Goal: Task Accomplishment & Management: Manage account settings

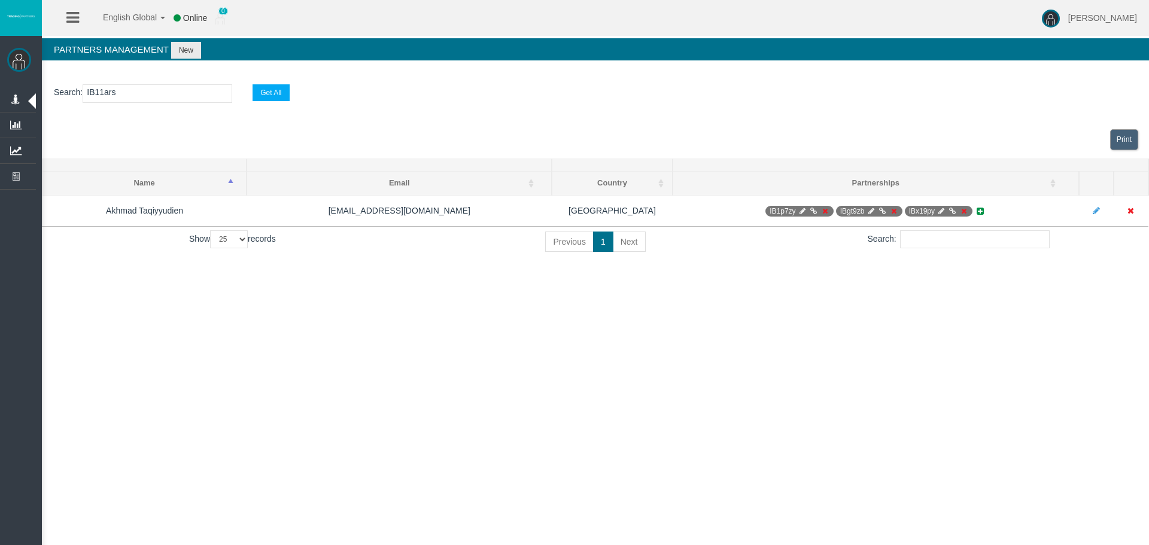
select select "25"
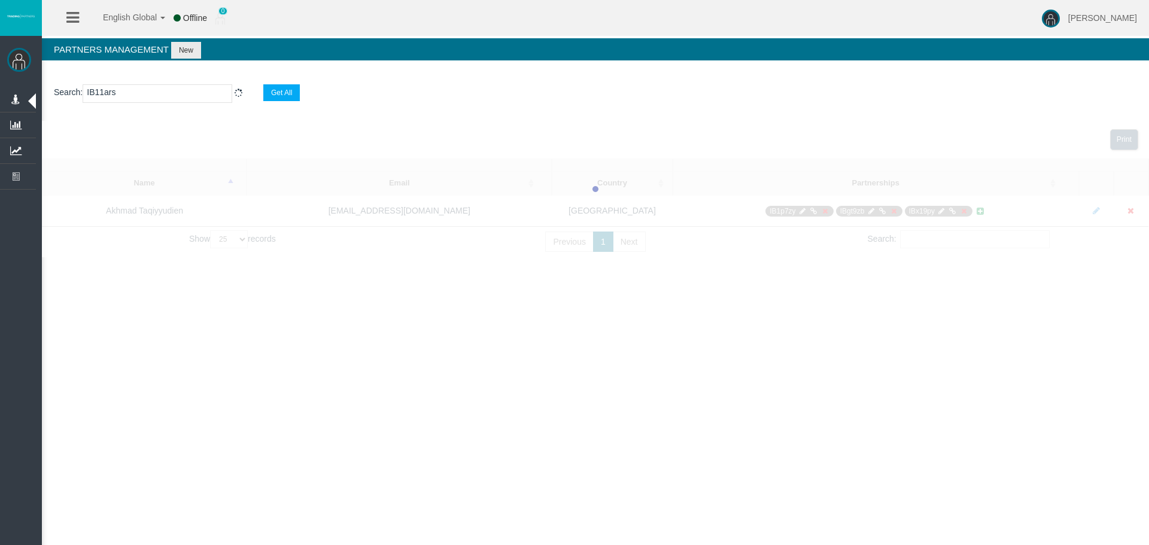
select select "25"
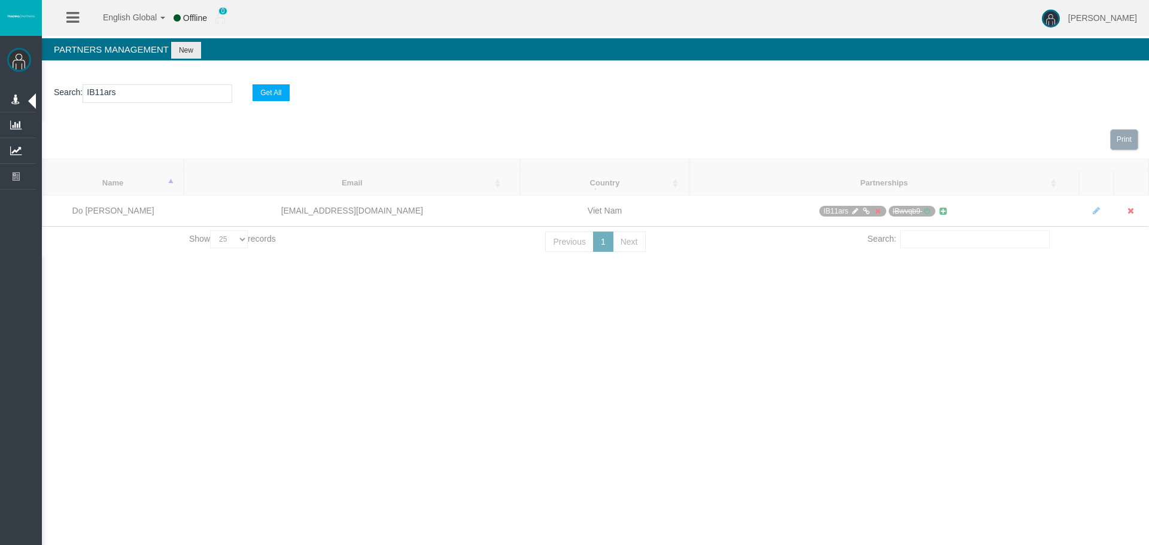
type input "IB11ars"
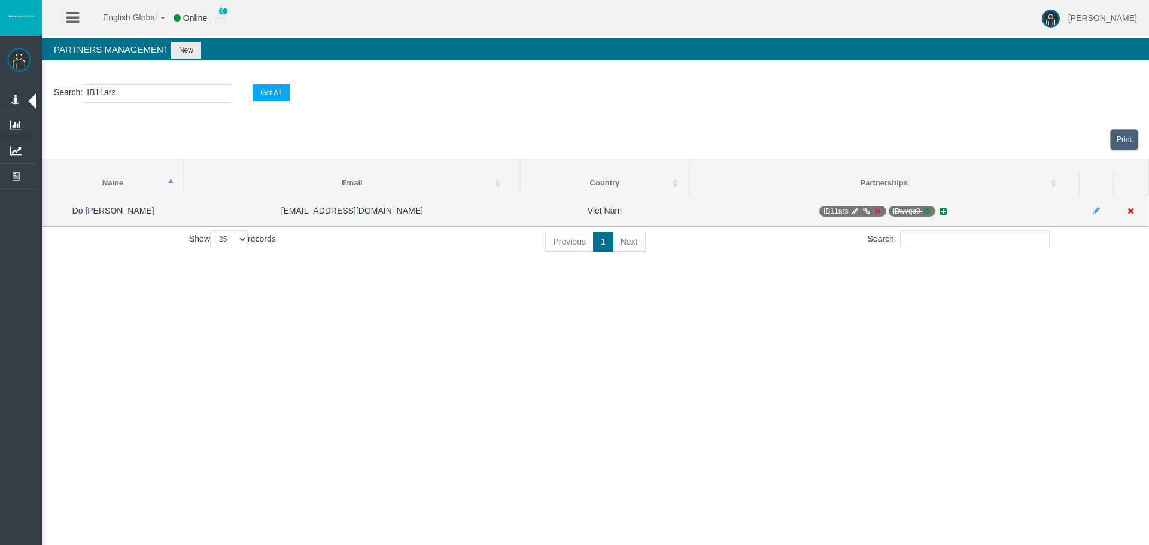
click at [849, 210] on span "IB11ars" at bounding box center [853, 211] width 67 height 11
click at [854, 211] on icon at bounding box center [855, 211] width 9 height 7
select select "0"
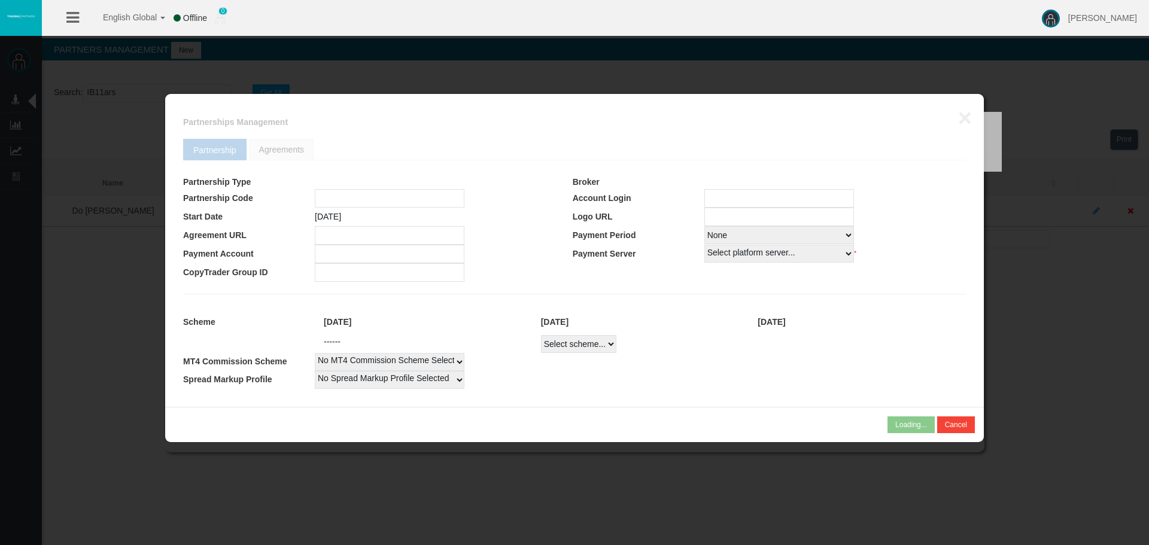
type input "IB11ars"
type input "19267431"
select select "1"
type input "19267431"
select select "1"
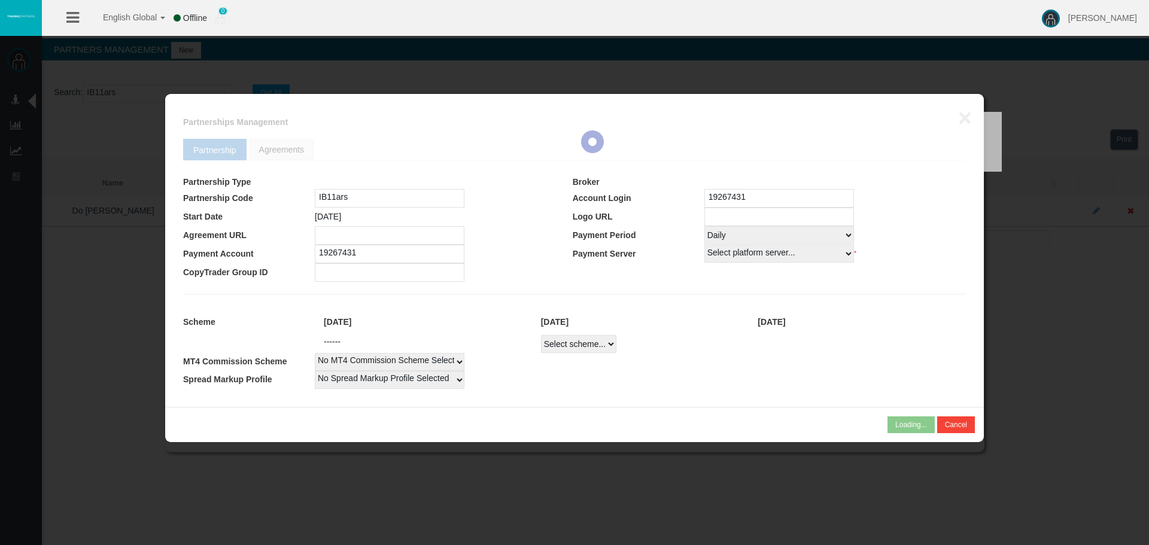
select select
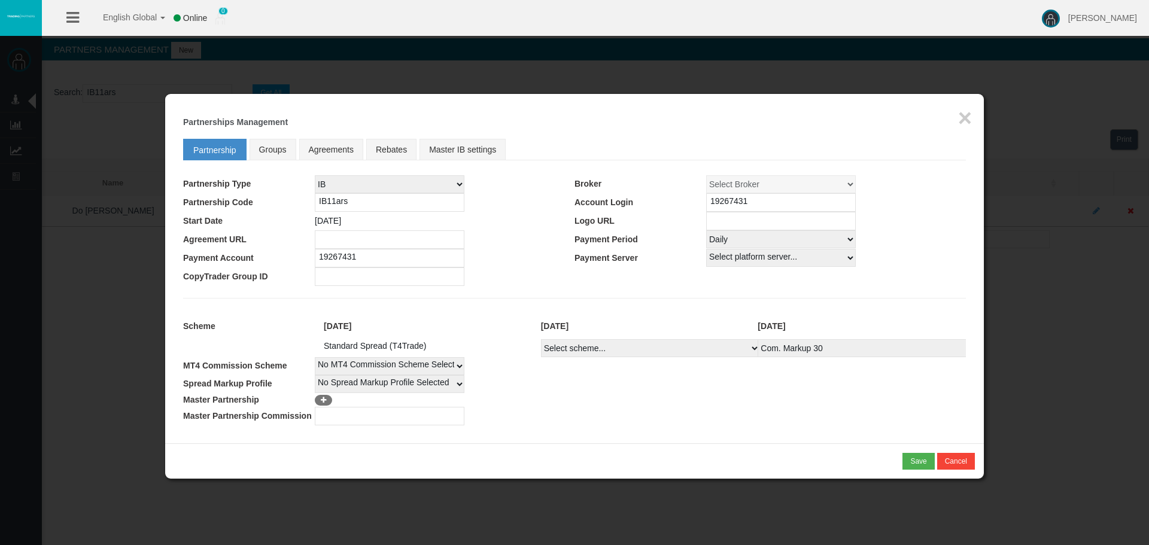
click at [744, 246] on select "Select Payment Period... None Daily Weekly Mid-Month Monthly" at bounding box center [781, 239] width 150 height 18
select select "0"
click at [706, 230] on select "Select Payment Period... None Daily Weekly Mid-Month Monthly" at bounding box center [781, 239] width 150 height 18
drag, startPoint x: 905, startPoint y: 445, endPoint x: 911, endPoint y: 459, distance: 15.0
click at [908, 450] on div "* You cannot combine MLM type of partnership with NSR type of scheme! Save Canc…" at bounding box center [574, 461] width 819 height 35
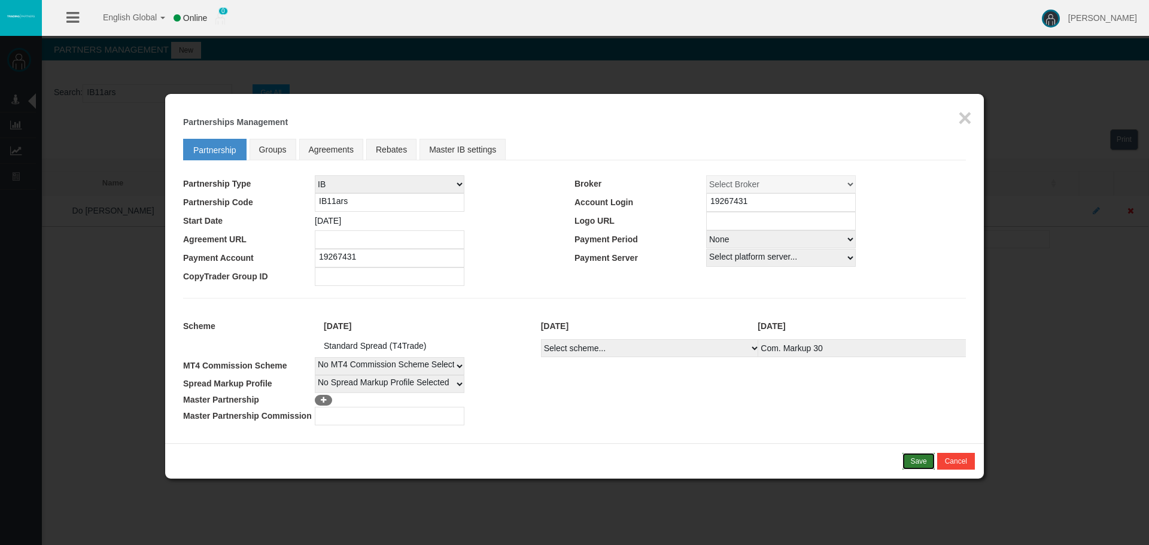
click at [911, 459] on div "Save" at bounding box center [919, 461] width 16 height 11
click at [911, 465] on div "Confirm" at bounding box center [914, 461] width 25 height 11
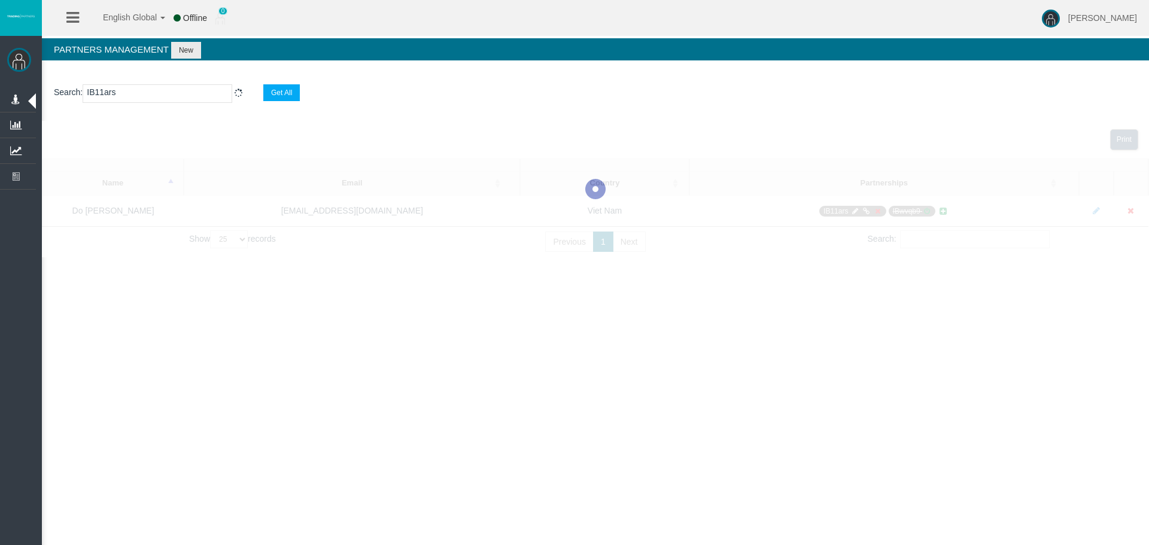
click at [564, 439] on div "English Global 简体中文 English Global 日本語 한국어 Offline 0 [PERSON_NAME] Help Log Out…" at bounding box center [574, 272] width 1149 height 545
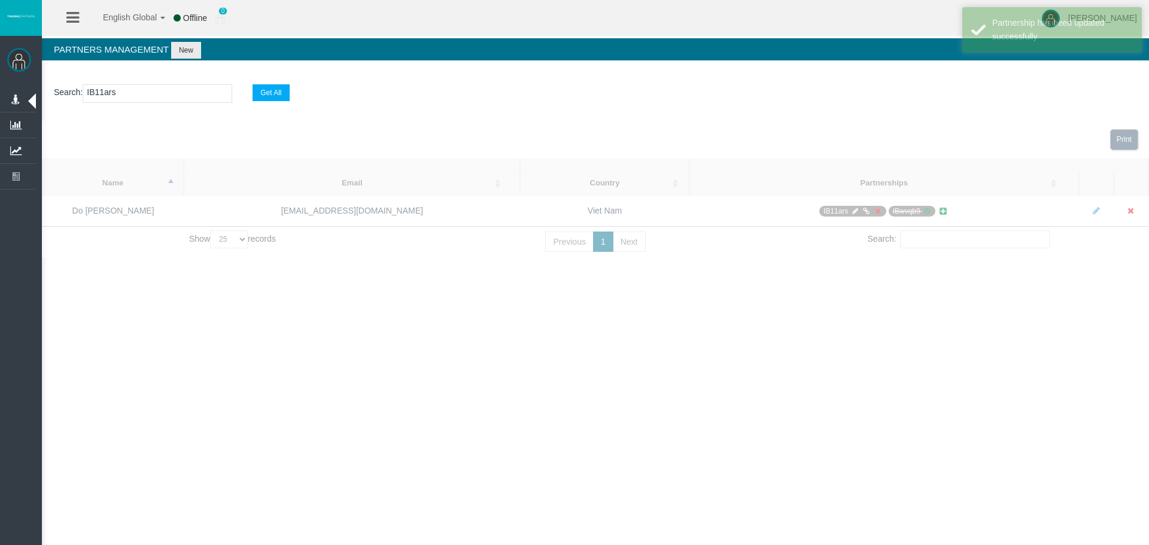
click at [920, 415] on div "English Global 简体中文 English Global 日本語 한국어 Offline 0 [PERSON_NAME] Help Log Out…" at bounding box center [574, 272] width 1149 height 545
